Goal: Check status: Verify the current state of an ongoing process or item

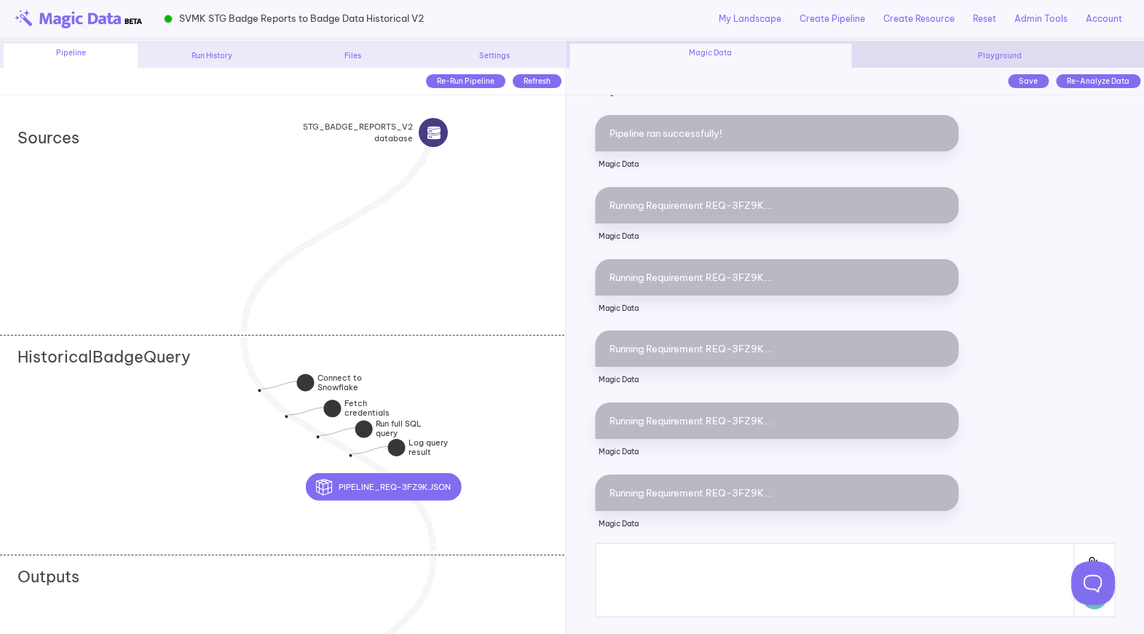
click at [226, 58] on div "Run History" at bounding box center [212, 55] width 134 height 11
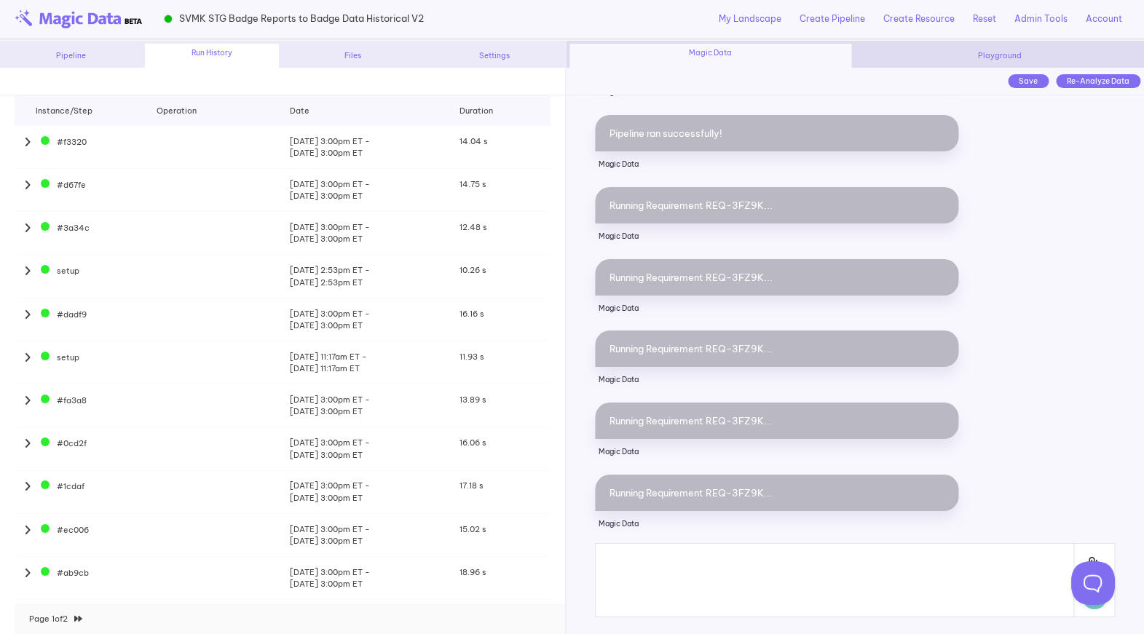
click at [26, 140] on icon at bounding box center [28, 142] width 9 height 11
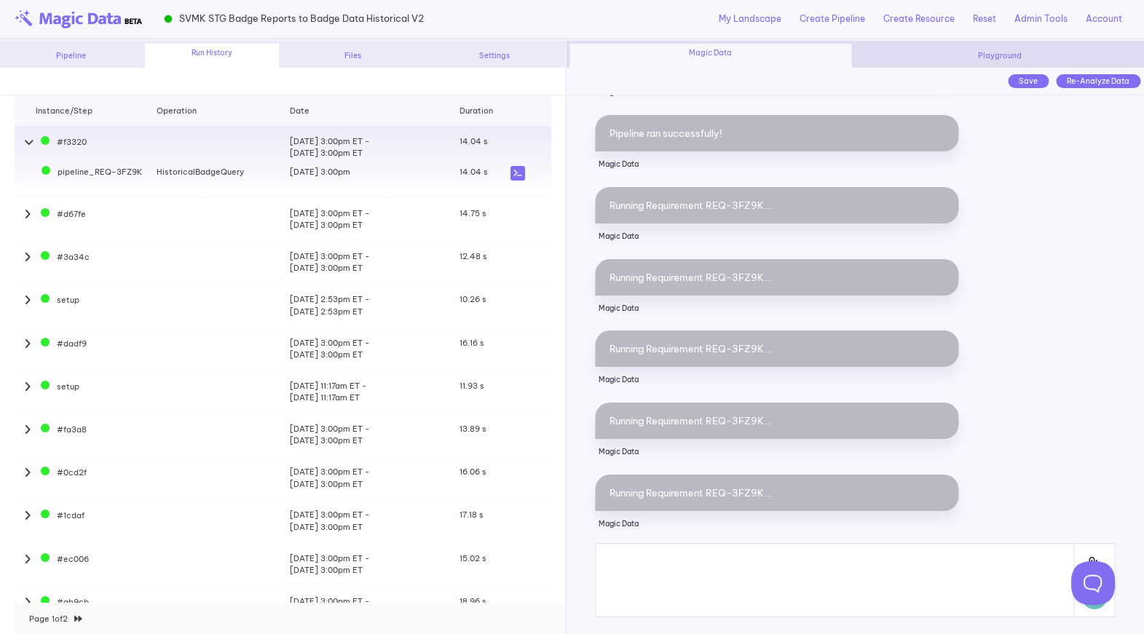
click at [518, 175] on icon at bounding box center [517, 173] width 15 height 15
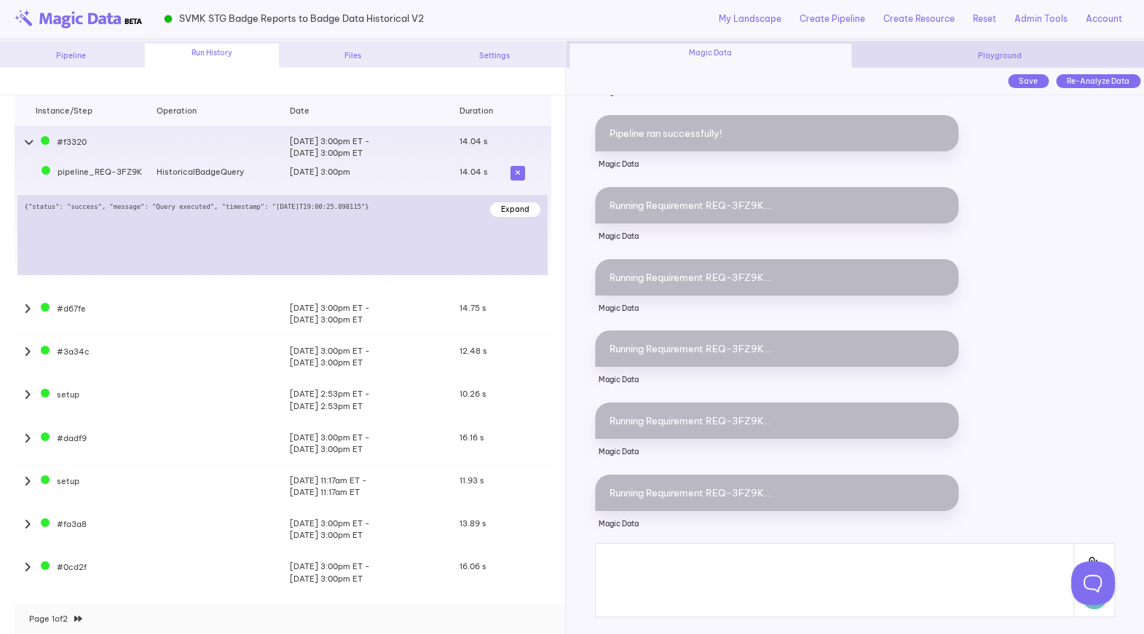
click at [32, 142] on icon at bounding box center [28, 142] width 9 height 11
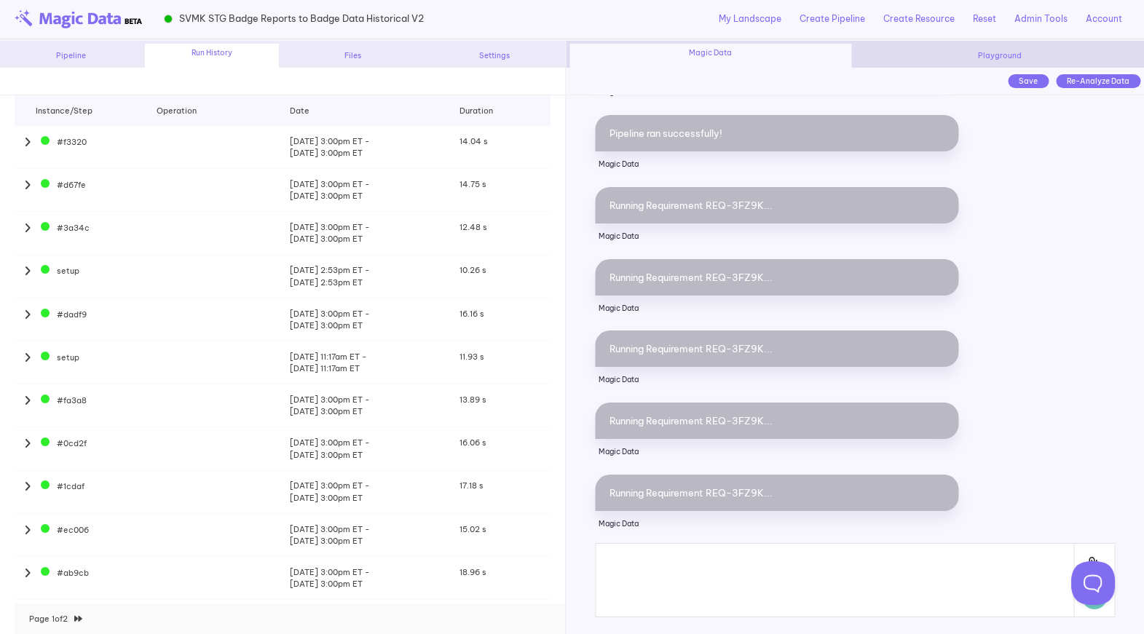
click at [67, 60] on div "Pipeline" at bounding box center [71, 55] width 134 height 11
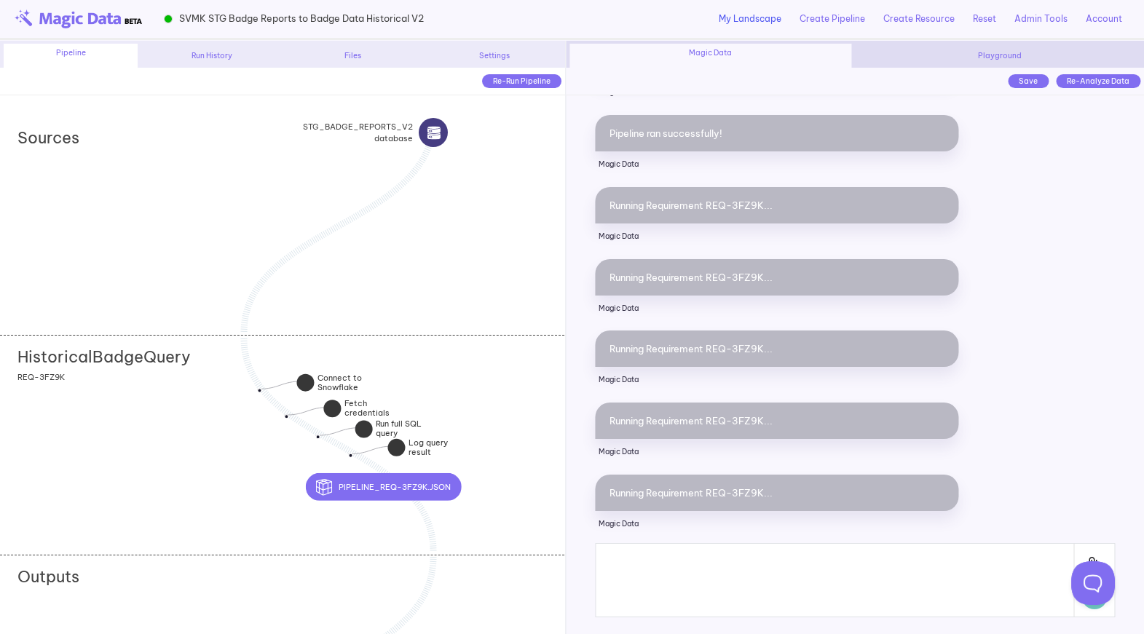
click at [753, 22] on link "My Landscape" at bounding box center [750, 18] width 63 height 13
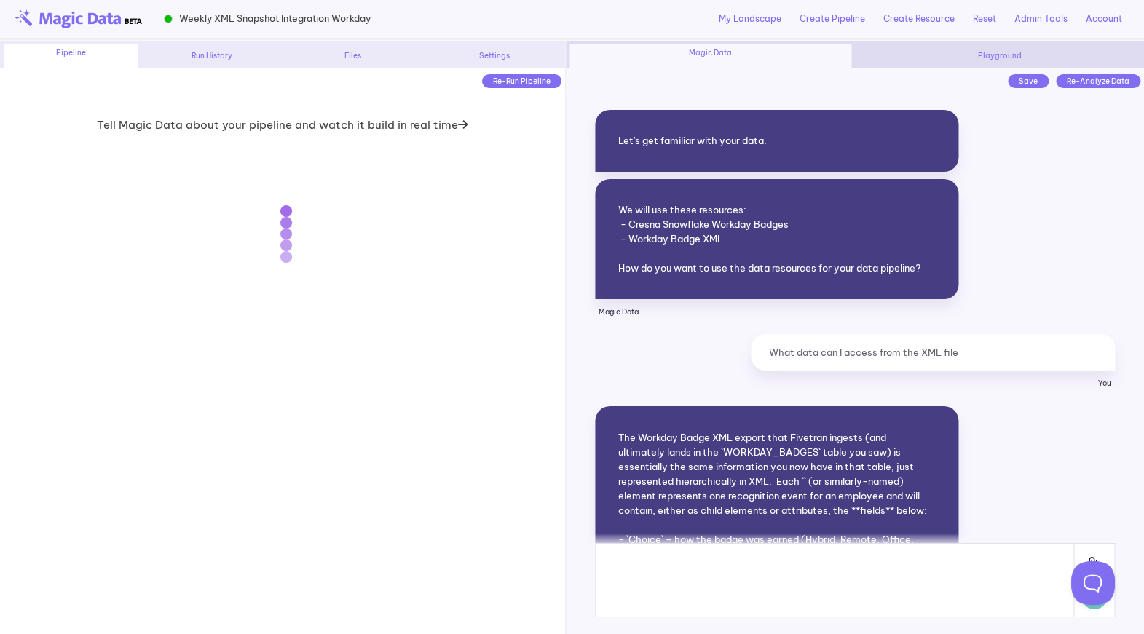
scroll to position [28252, 0]
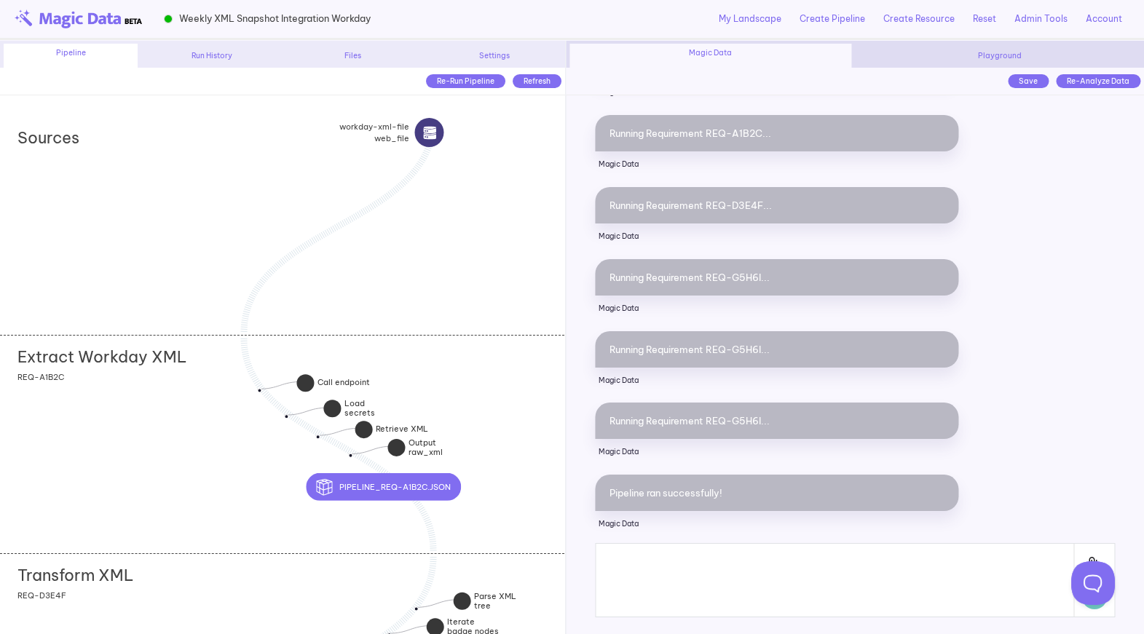
click at [444, 82] on div "Re-Run Pipeline" at bounding box center [465, 81] width 79 height 14
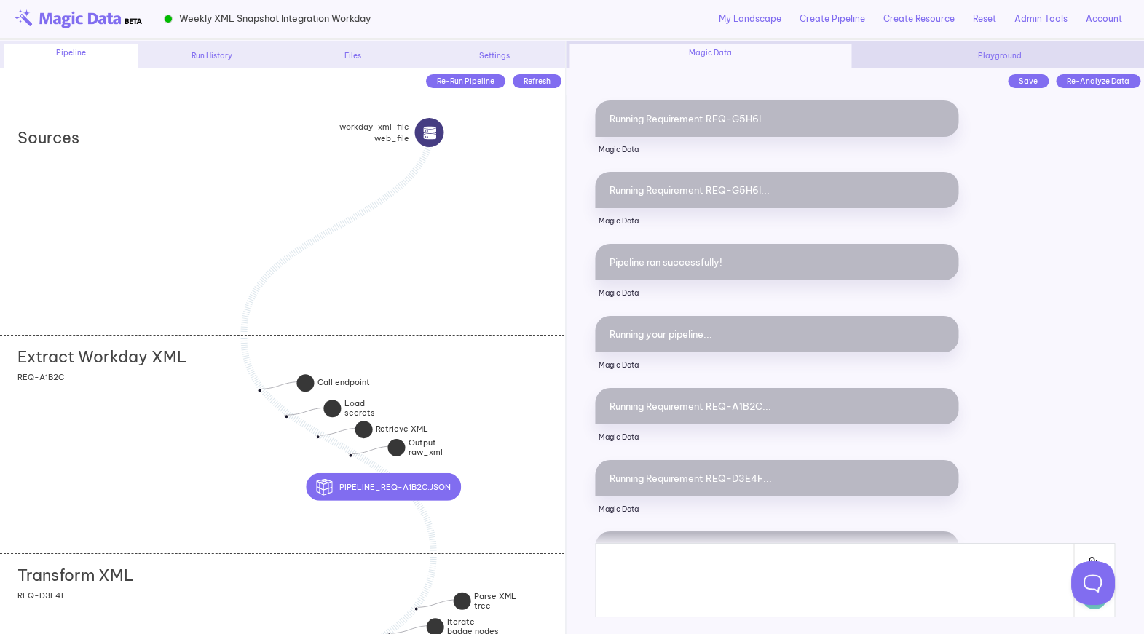
scroll to position [28755, 0]
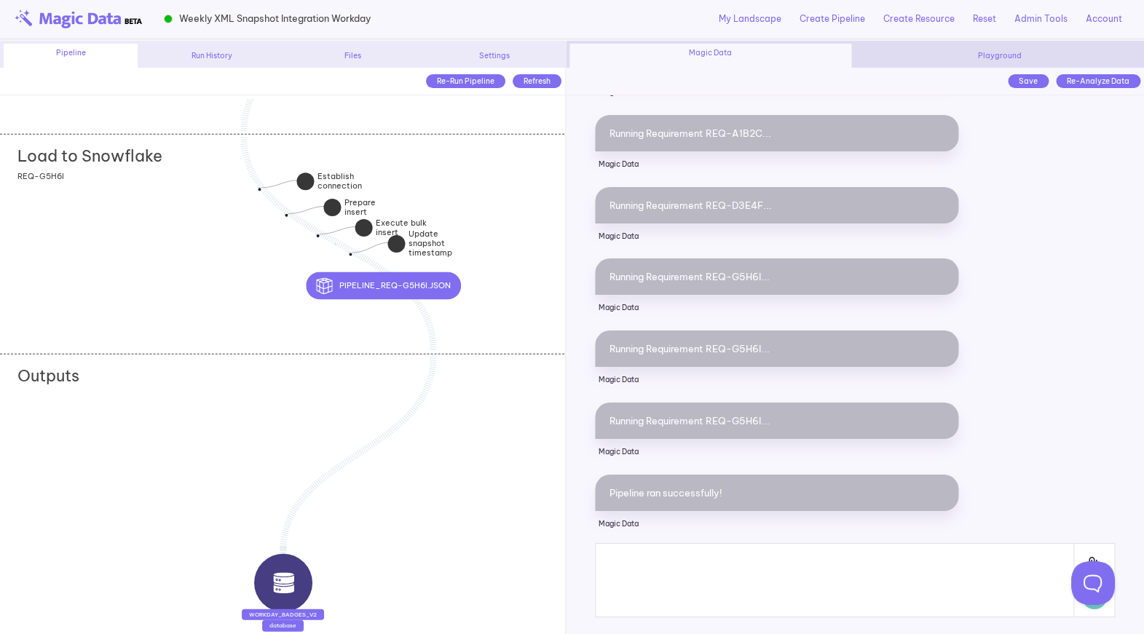
click at [204, 332] on div "Load to Snowflake add section adding new section REQ-G5H6I" at bounding box center [282, 243] width 564 height 218
